Goal: Task Accomplishment & Management: Complete application form

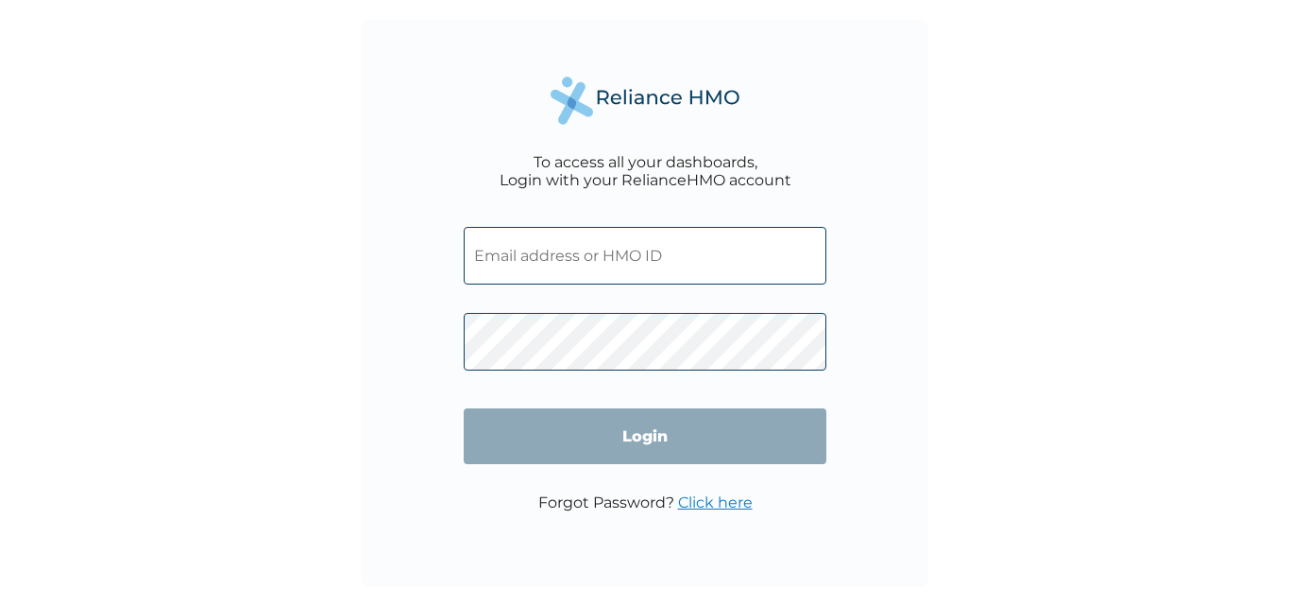
type input "GSV/10157/A"
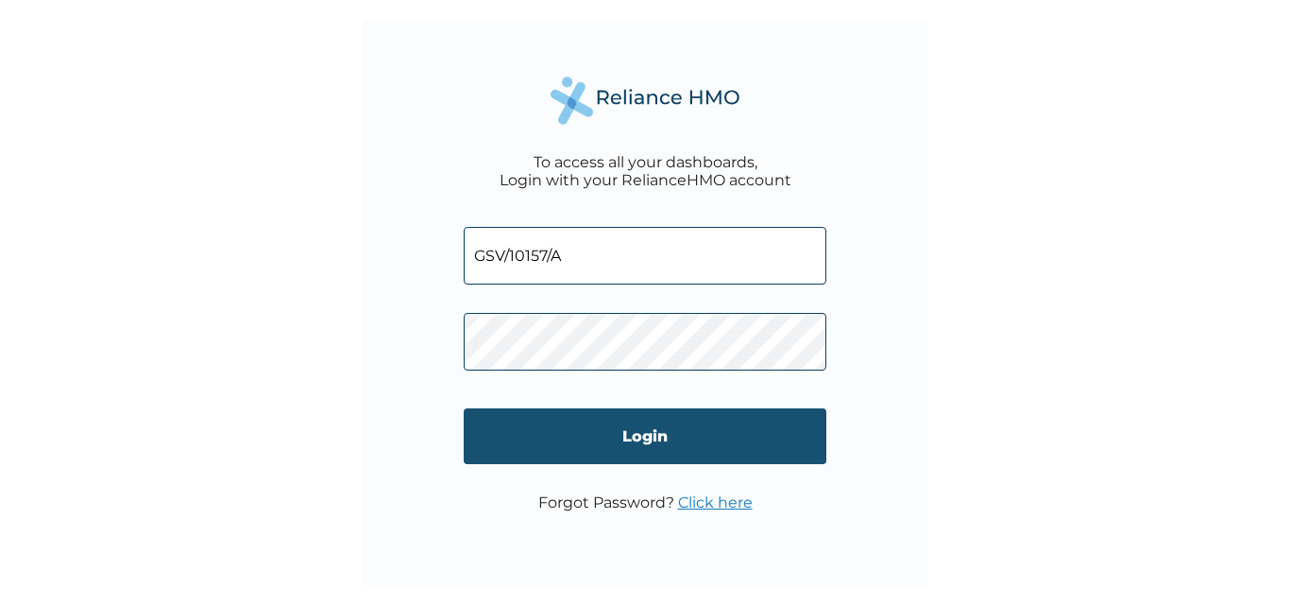
click at [673, 439] on input "Login" at bounding box center [645, 436] width 363 height 56
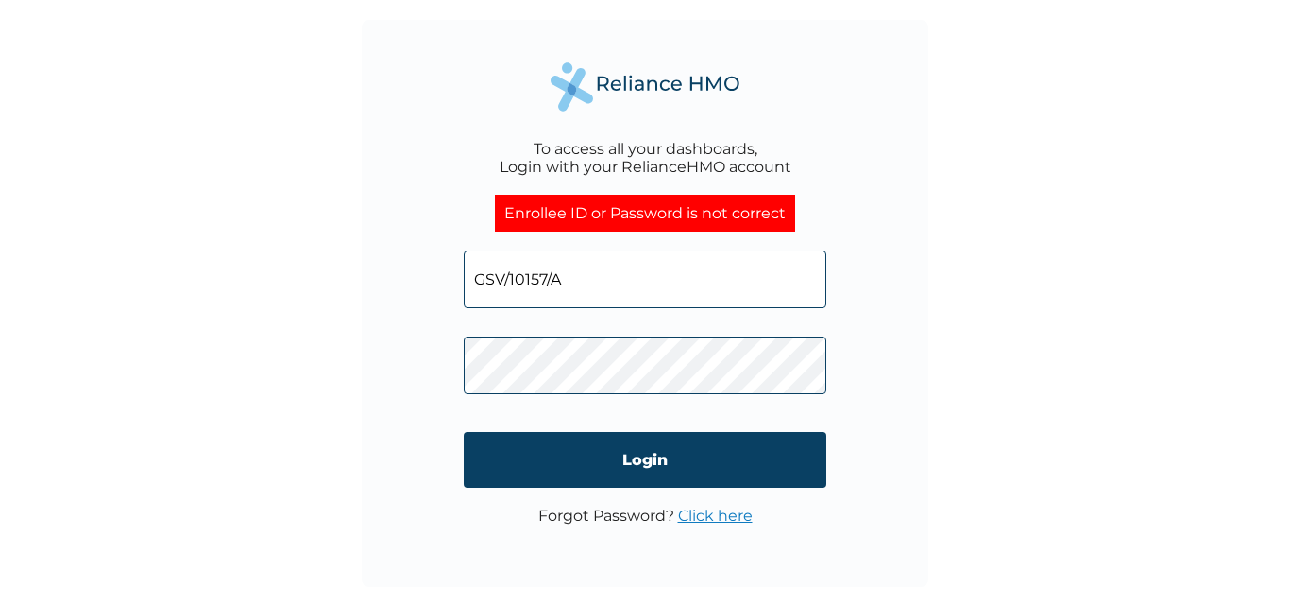
click at [545, 278] on input "GSV/10157/A" at bounding box center [645, 279] width 363 height 58
type input "GSV/10743/A"
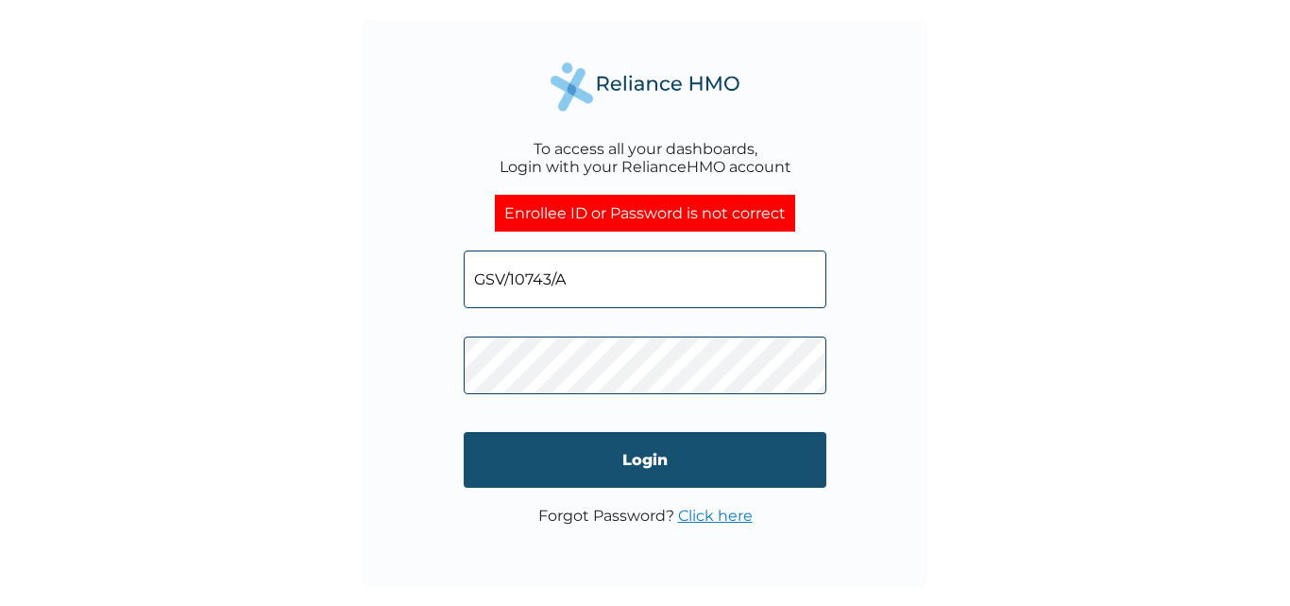
click at [606, 454] on input "Login" at bounding box center [645, 460] width 363 height 56
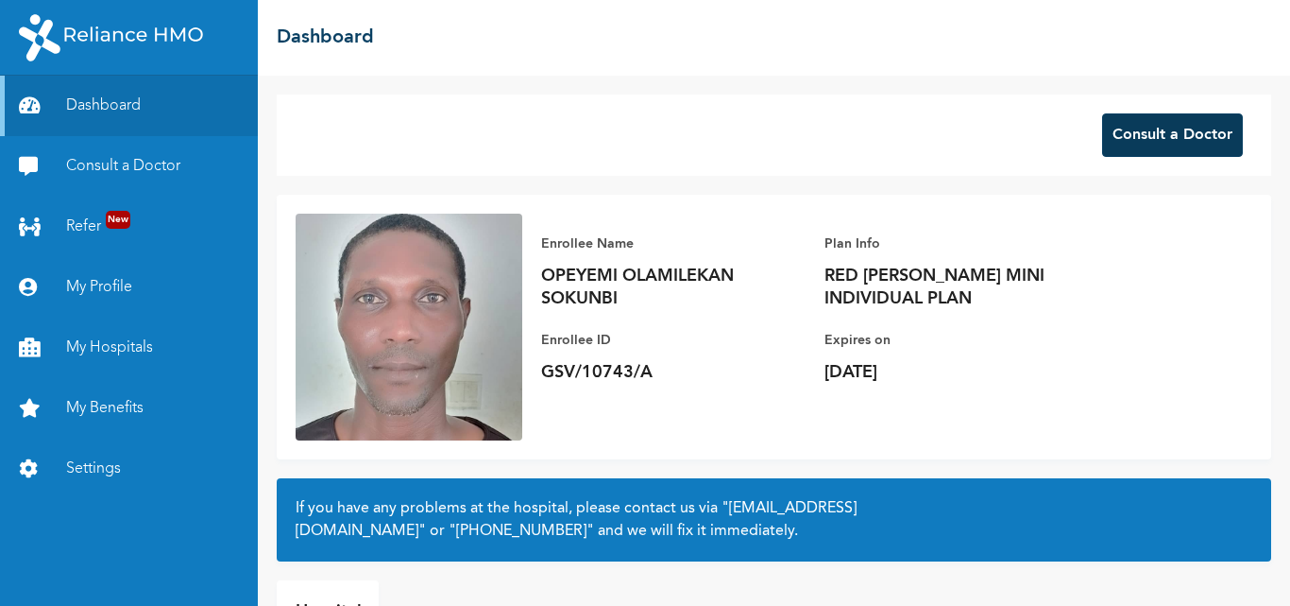
click at [1154, 149] on button "Consult a Doctor" at bounding box center [1172, 134] width 141 height 43
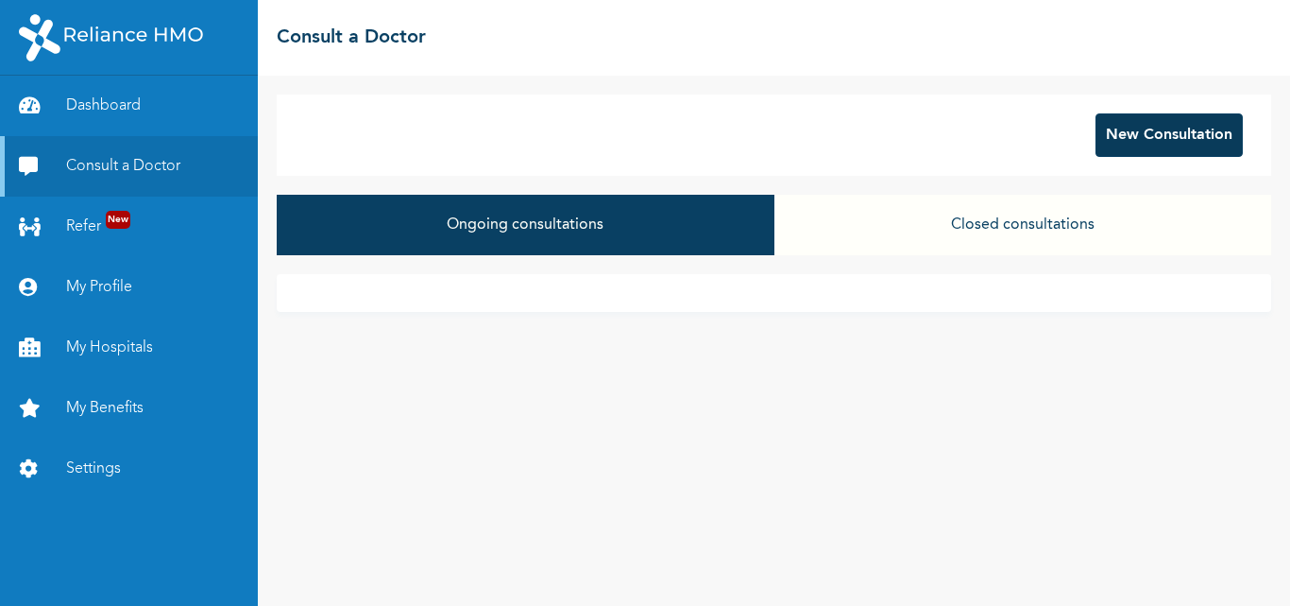
click at [1157, 132] on button "New Consultation" at bounding box center [1169, 134] width 147 height 43
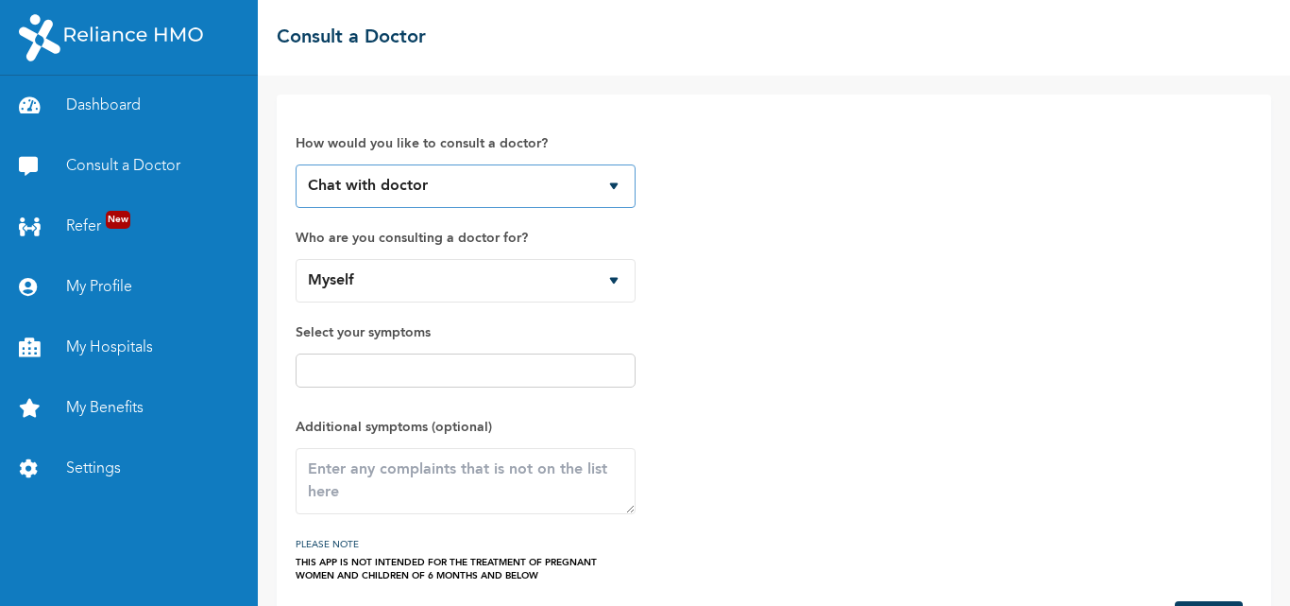
click at [616, 188] on select "Chat with doctor Phone Call" at bounding box center [466, 185] width 340 height 43
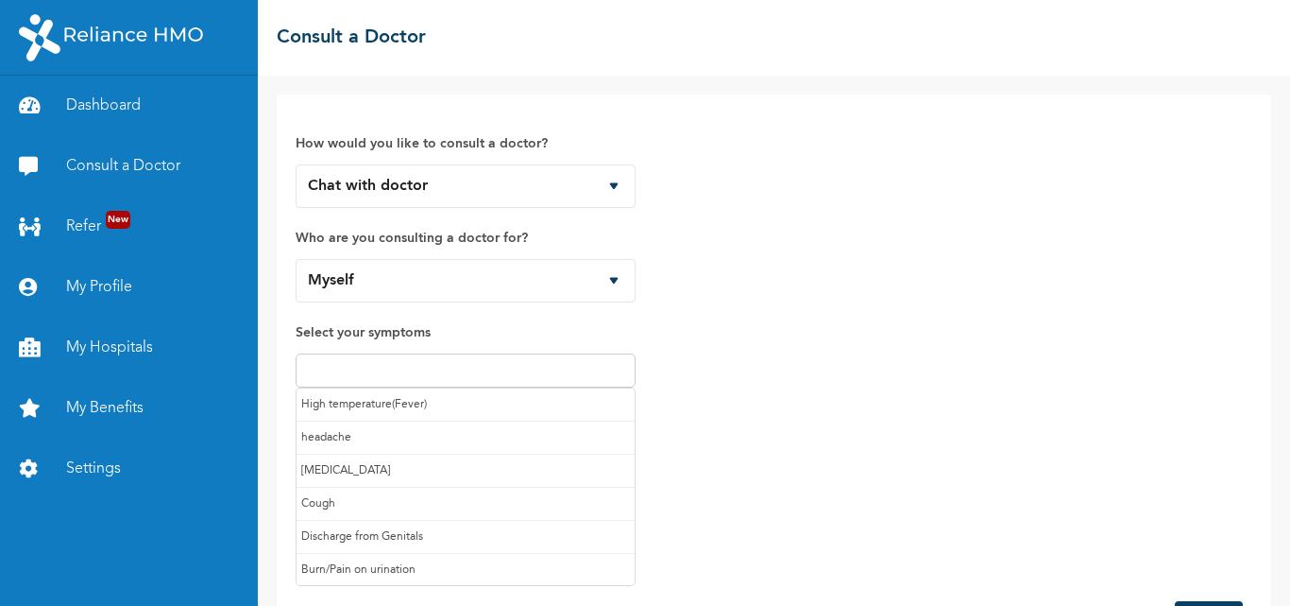
click at [585, 367] on input "text" at bounding box center [465, 370] width 329 height 23
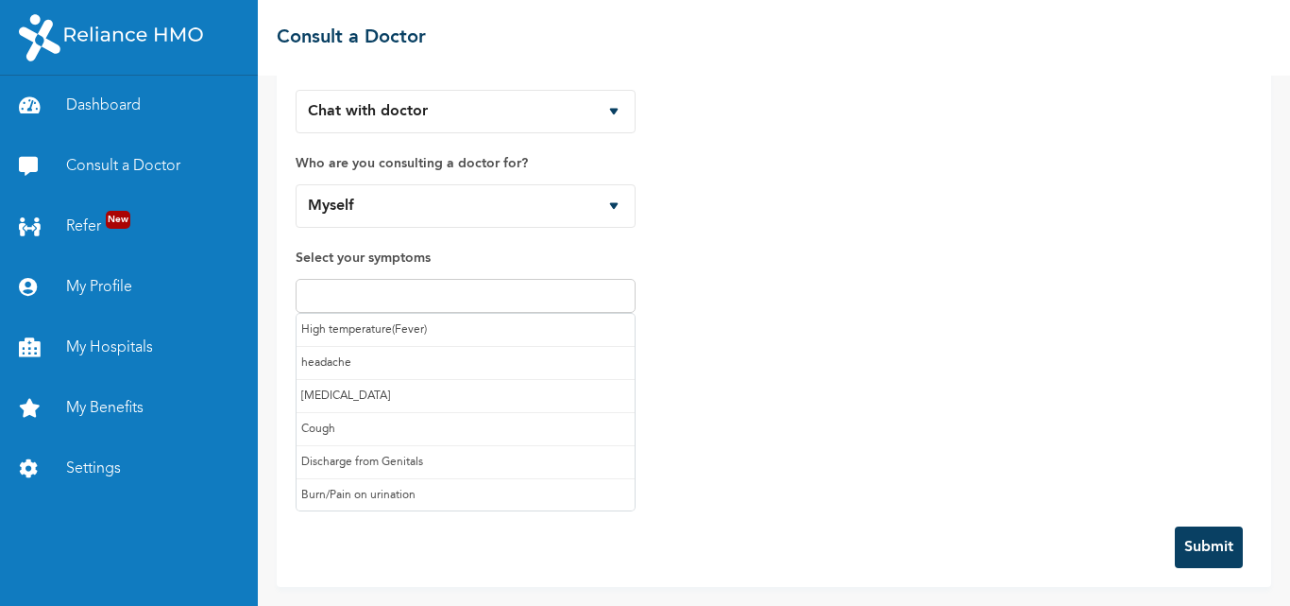
click at [505, 292] on input "text" at bounding box center [465, 295] width 329 height 23
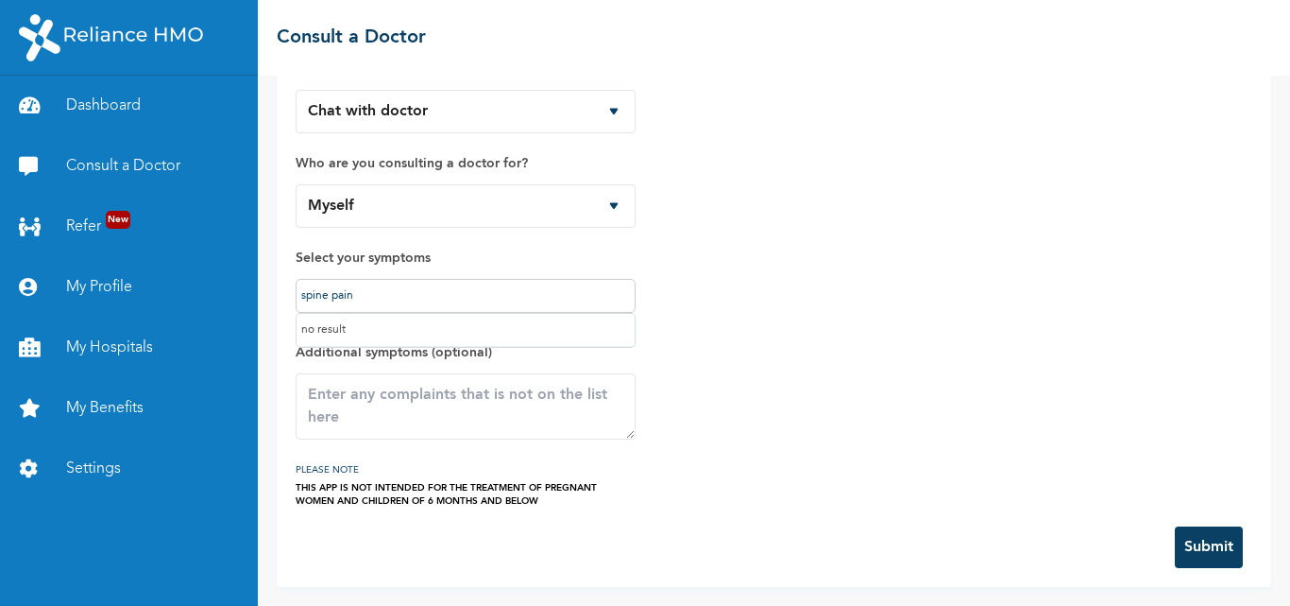
click at [510, 291] on input "spine pain" at bounding box center [465, 295] width 329 height 23
type input "s"
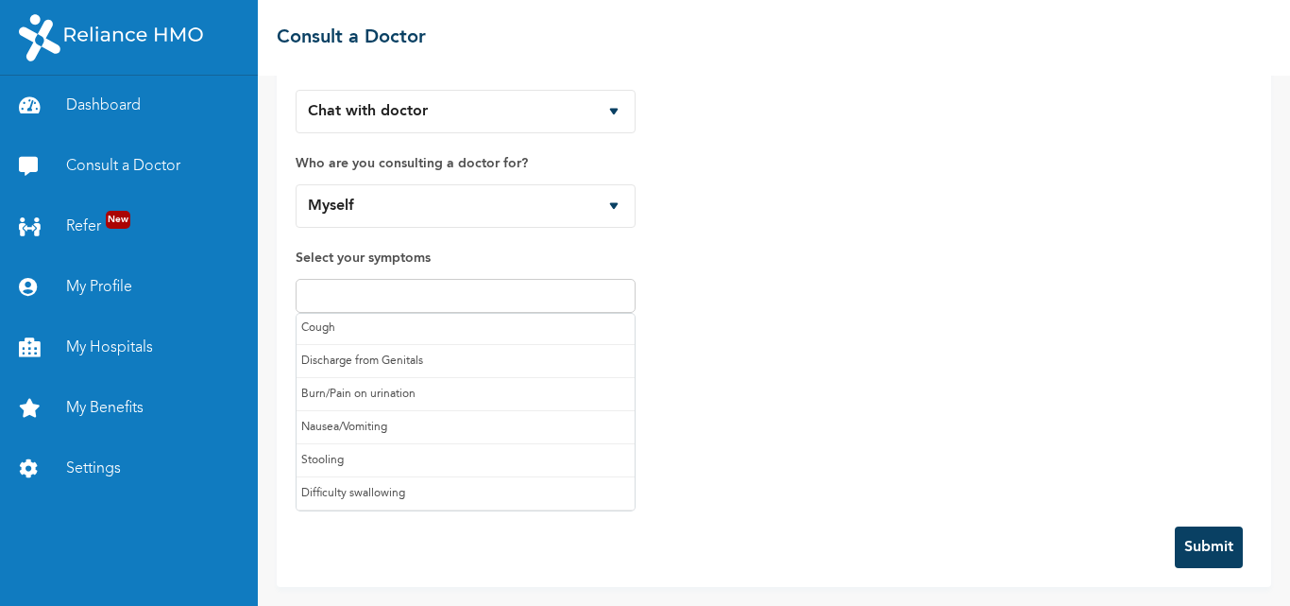
scroll to position [200, 0]
click at [544, 293] on input "text" at bounding box center [465, 295] width 329 height 23
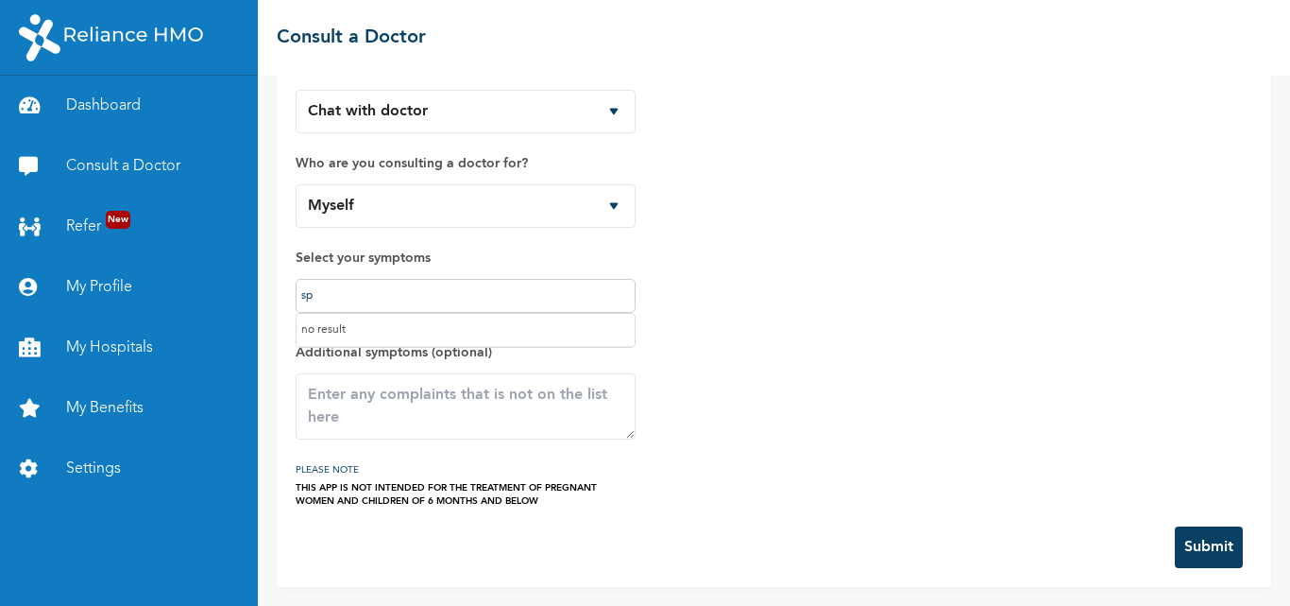
type input "sp"
click at [467, 411] on textarea at bounding box center [466, 406] width 340 height 66
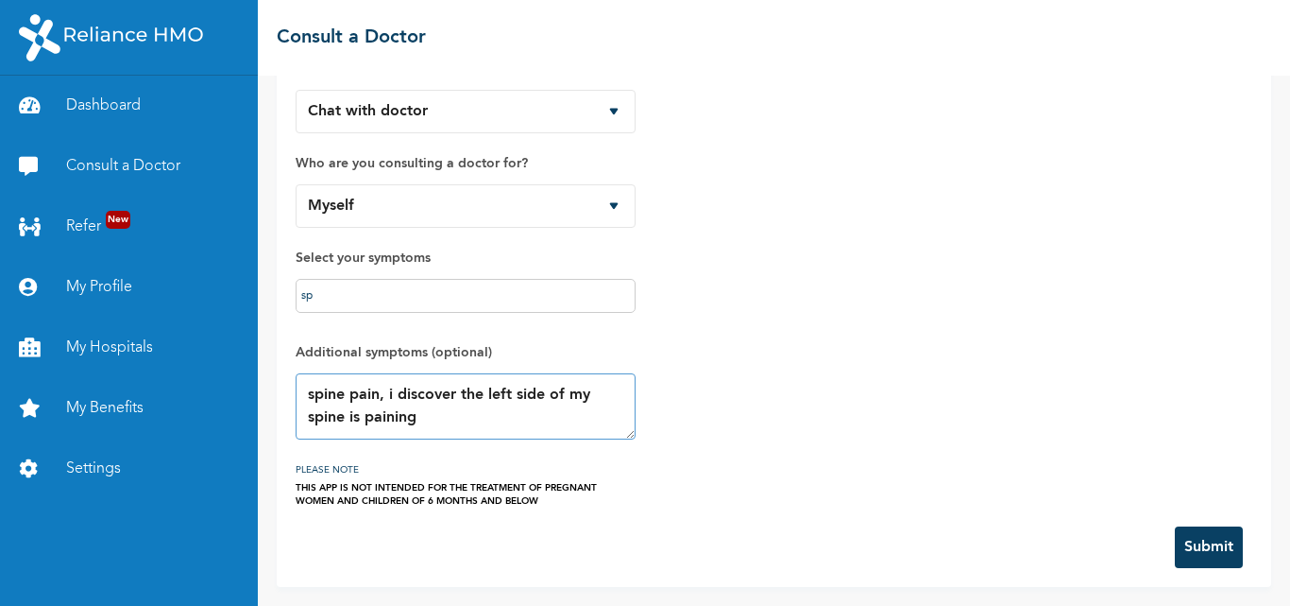
click at [455, 394] on textarea "spine pain, i discover the left side of my spine is paining" at bounding box center [466, 406] width 340 height 66
click at [389, 418] on textarea "spine pain, i discover i strained the left side of my spine is paining" at bounding box center [466, 406] width 340 height 66
drag, startPoint x: 389, startPoint y: 418, endPoint x: 308, endPoint y: 399, distance: 83.6
click at [308, 399] on textarea "spine pain, i discover i strained the left side of my spine which causingseriou…" at bounding box center [466, 406] width 340 height 66
click at [502, 414] on textarea "spine pain, i discover i strained the left side of my spine which causingseriou…" at bounding box center [466, 406] width 340 height 66
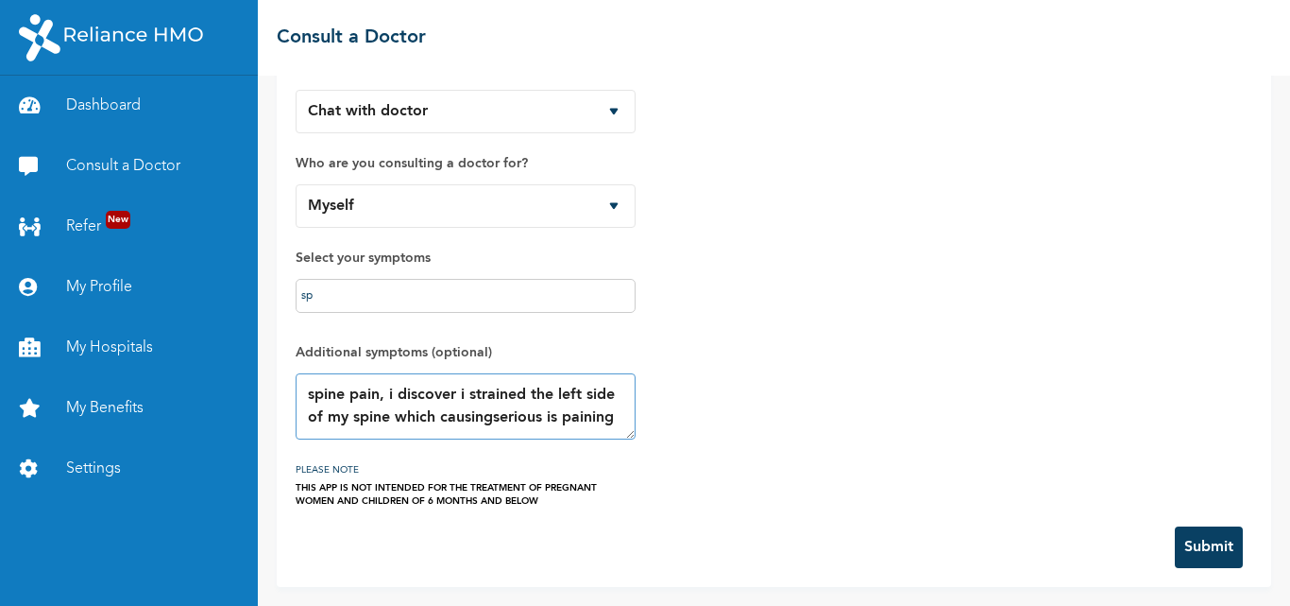
click at [491, 418] on textarea "spine pain, i discover i strained the left side of my spine which causingseriou…" at bounding box center [466, 406] width 340 height 66
click at [560, 419] on textarea "spine pain, i discover i strained the left side of my spine which causing serio…" at bounding box center [466, 406] width 340 height 66
click at [605, 419] on textarea "spine pain, i discover i strained the left side of my spine which causing serio…" at bounding box center [466, 406] width 340 height 66
type textarea "spine pain, i discover i strained the left side of my spine which causing serio…"
click at [1192, 543] on button "Submit" at bounding box center [1209, 547] width 68 height 42
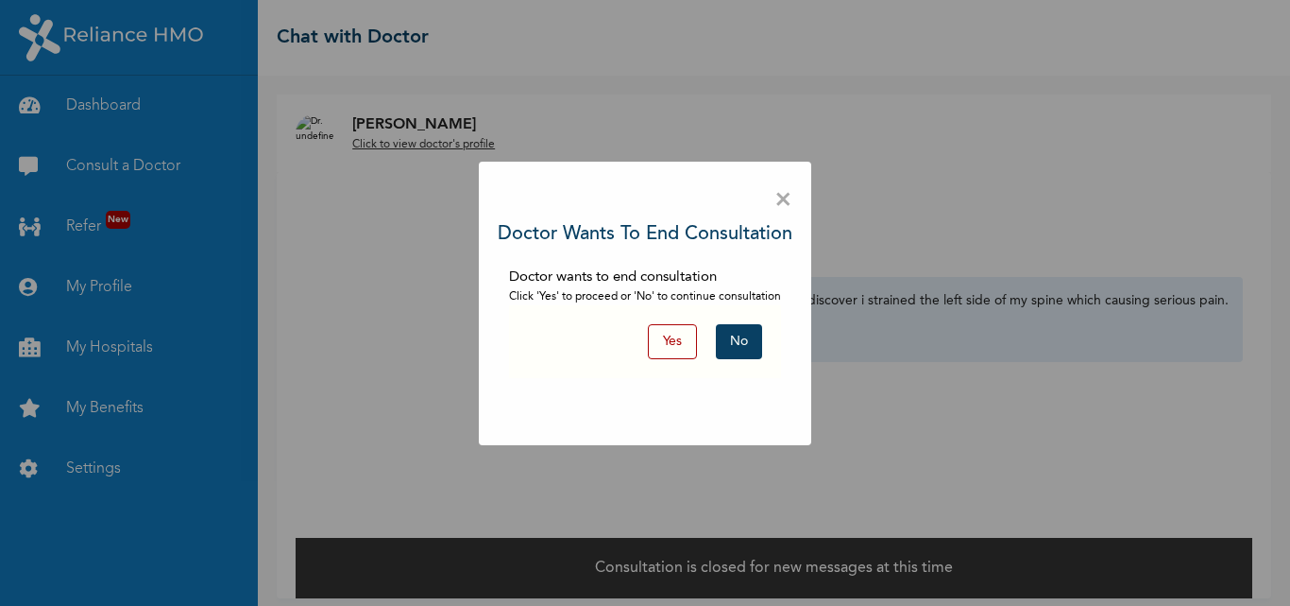
scroll to position [11, 0]
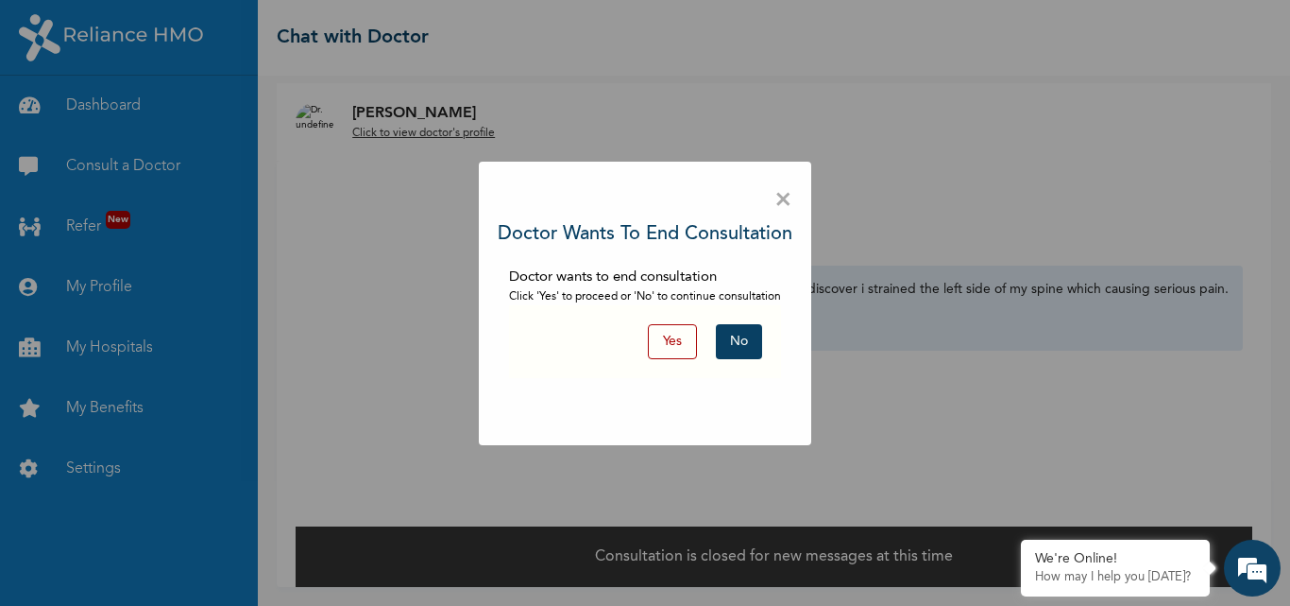
click at [743, 344] on button "No" at bounding box center [739, 341] width 46 height 35
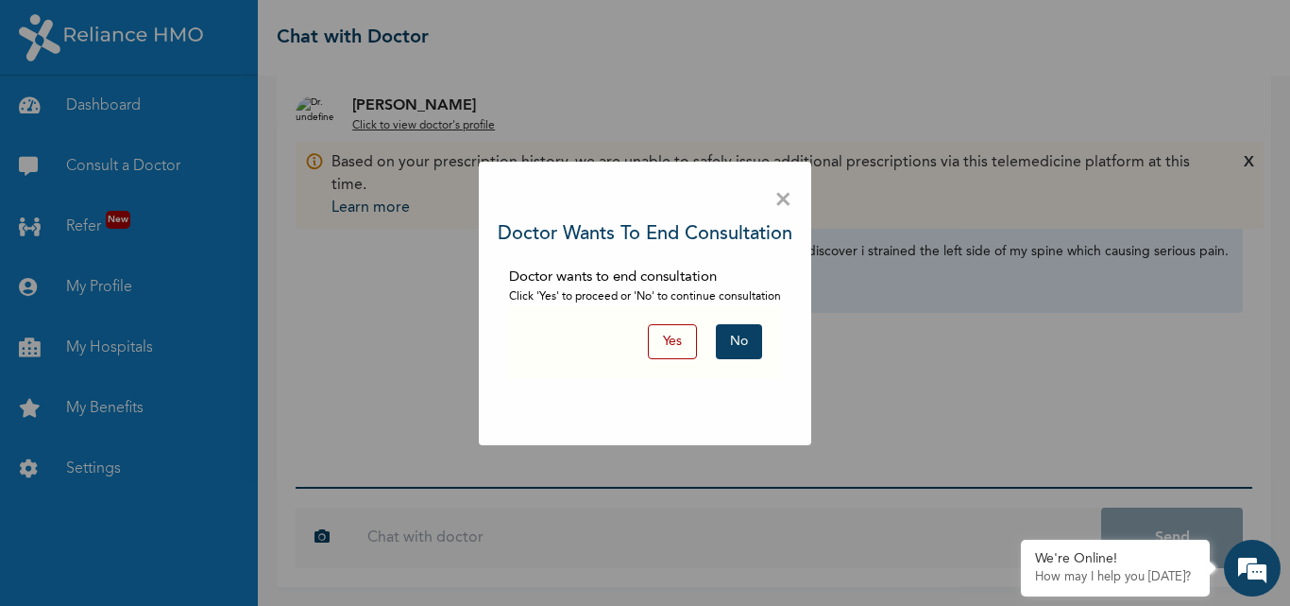
click at [678, 352] on button "Yes" at bounding box center [672, 341] width 49 height 35
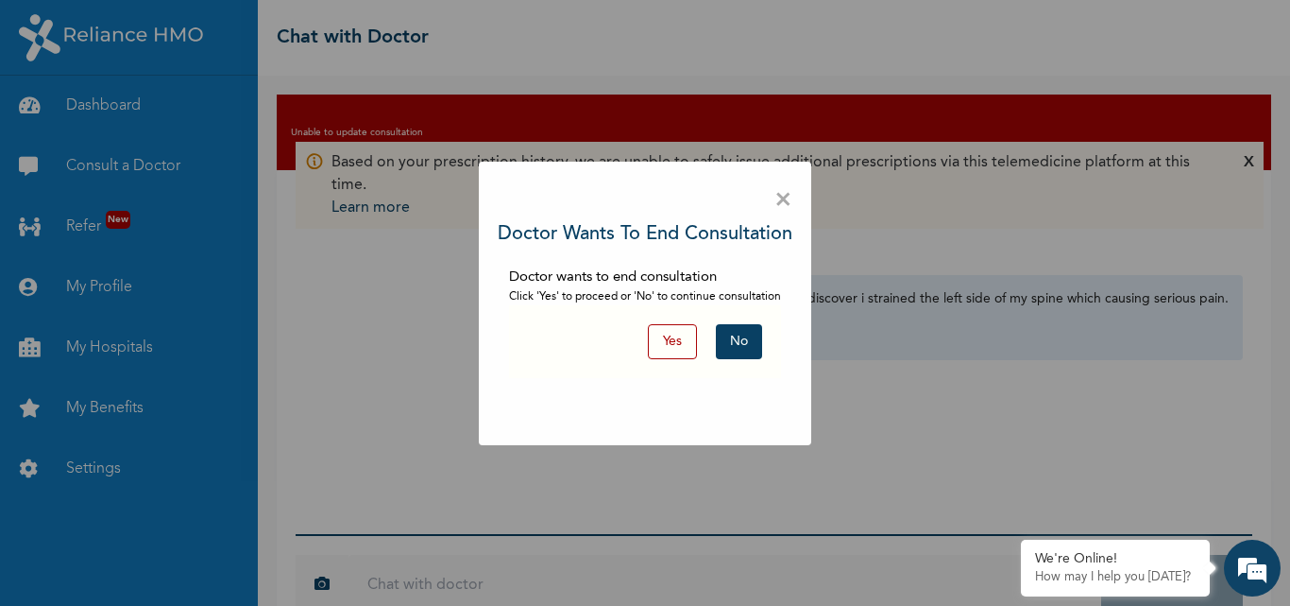
scroll to position [47, 0]
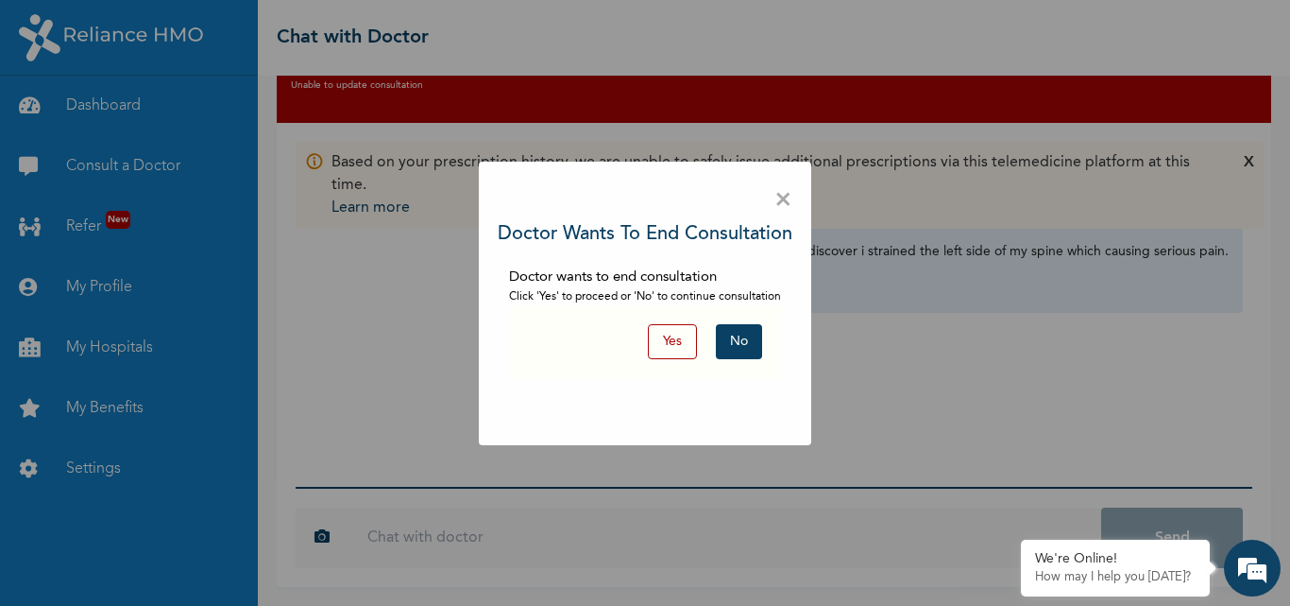
click at [737, 350] on button "No" at bounding box center [739, 341] width 46 height 35
click at [737, 346] on button "No" at bounding box center [739, 341] width 46 height 35
click at [742, 357] on button "No" at bounding box center [739, 341] width 46 height 35
click at [782, 202] on span "×" at bounding box center [784, 200] width 18 height 40
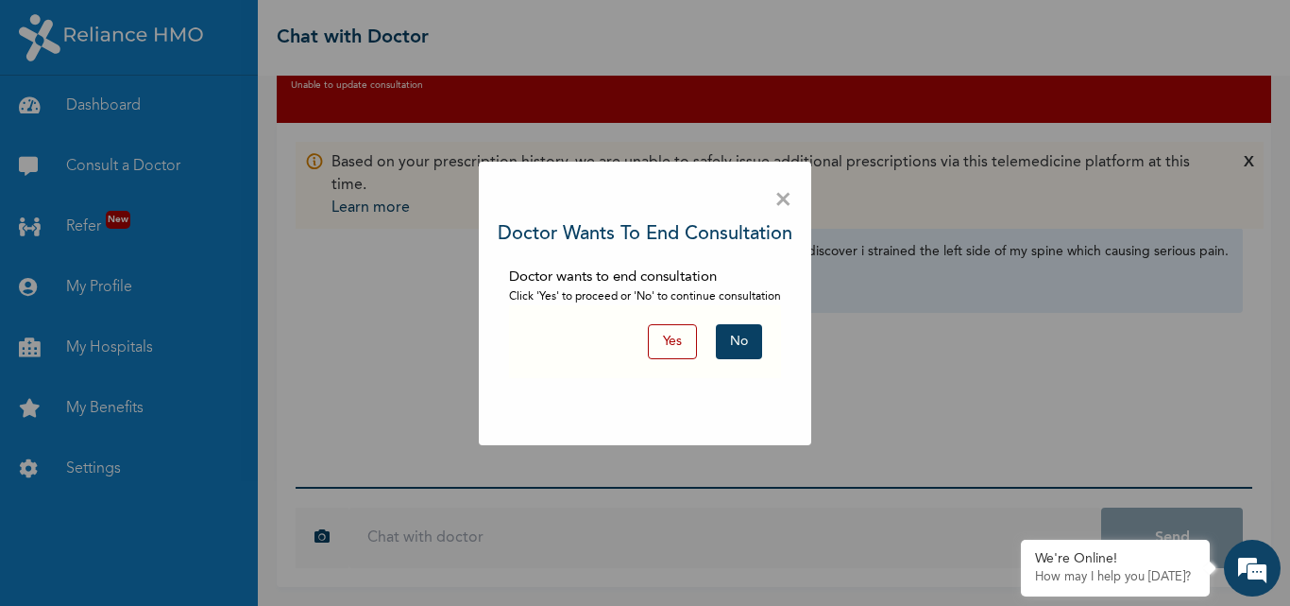
click at [676, 342] on button "Yes" at bounding box center [672, 341] width 49 height 35
click at [785, 205] on span "×" at bounding box center [784, 200] width 18 height 40
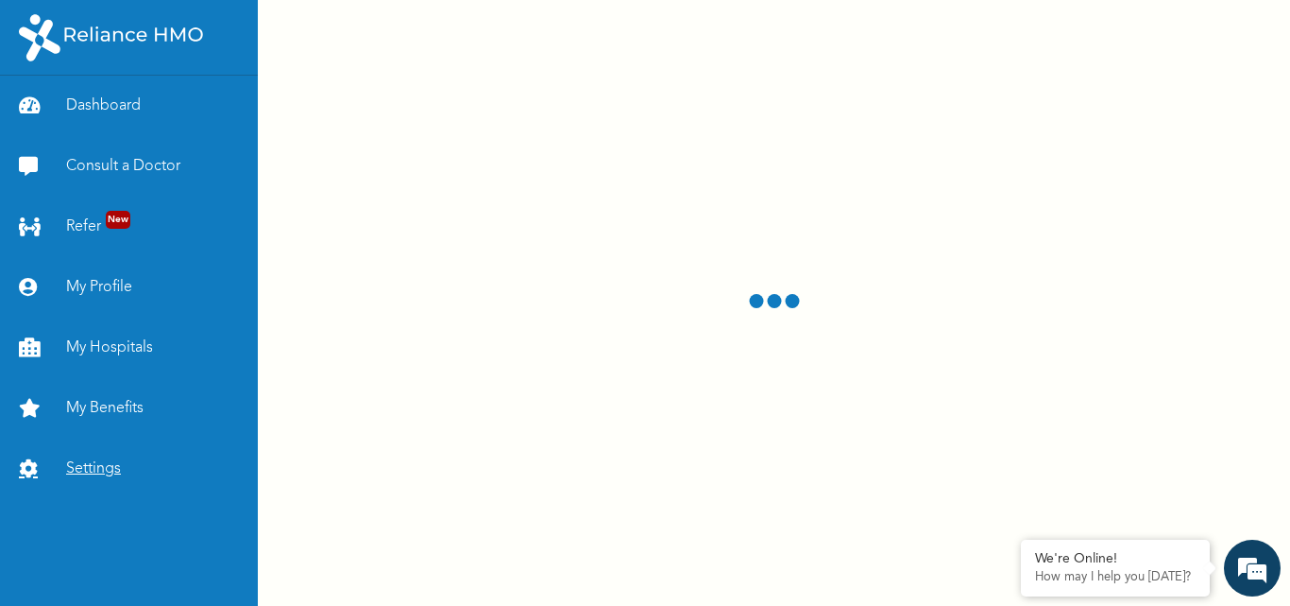
click at [94, 467] on link "Settings" at bounding box center [129, 468] width 258 height 60
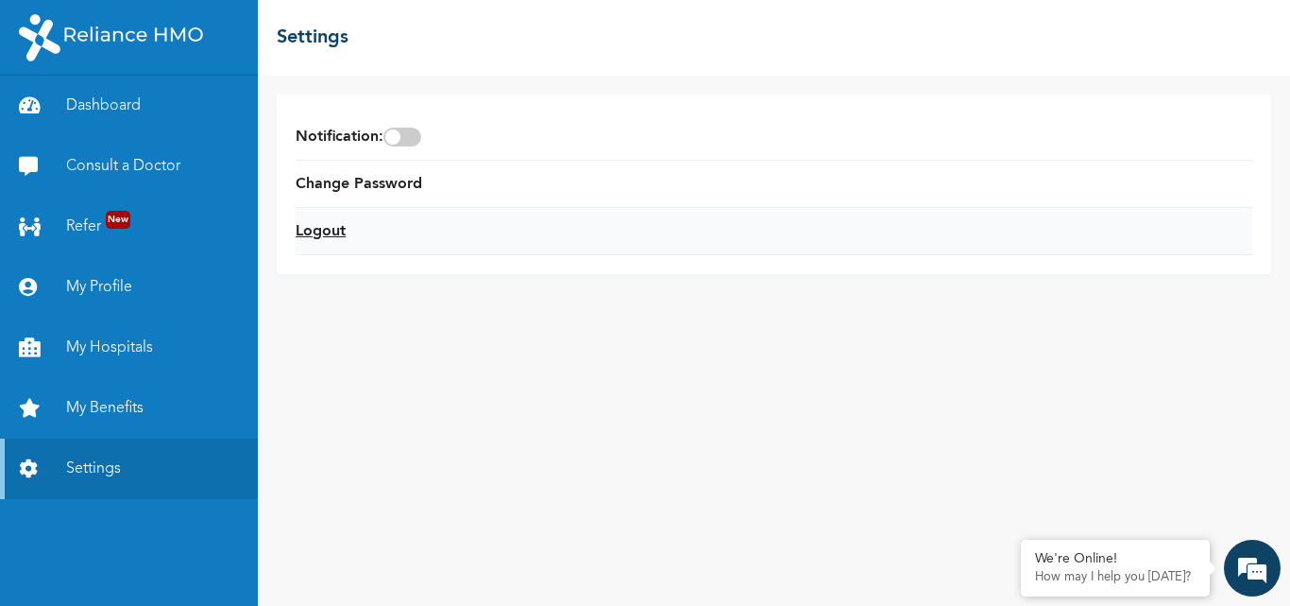
click at [316, 238] on link "Logout" at bounding box center [321, 231] width 50 height 23
